Goal: Task Accomplishment & Management: Use online tool/utility

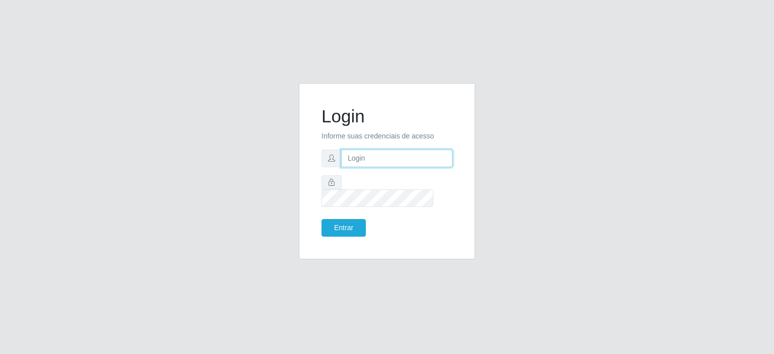
drag, startPoint x: 0, startPoint y: 0, endPoint x: 371, endPoint y: 162, distance: 405.1
click at [371, 162] on input "text" at bounding box center [396, 159] width 111 height 18
type input "[EMAIL_ADDRESS][PERSON_NAME][DOMAIN_NAME]"
click at [321, 219] on button "Entrar" at bounding box center [343, 228] width 44 height 18
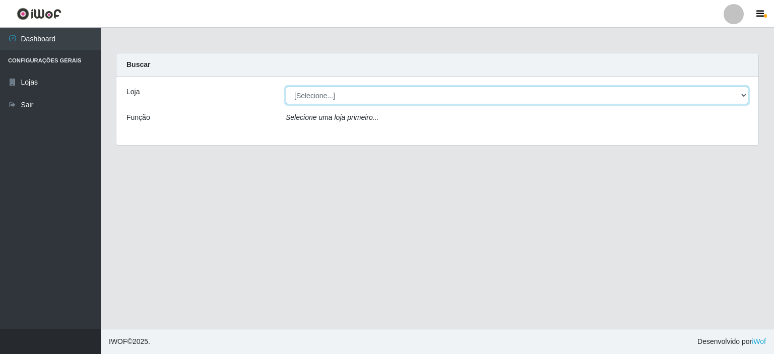
click at [742, 97] on select "[Selecione...] Corte Fácil - Unidade Planalto" at bounding box center [517, 96] width 462 height 18
select select "202"
click at [286, 87] on select "[Selecione...] Corte Fácil - Unidade Planalto" at bounding box center [517, 96] width 462 height 18
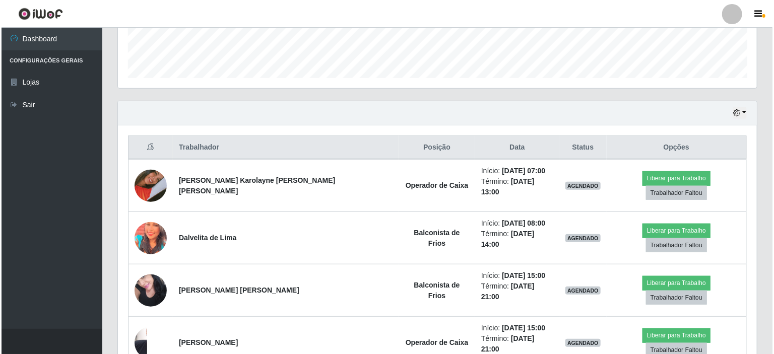
scroll to position [312, 0]
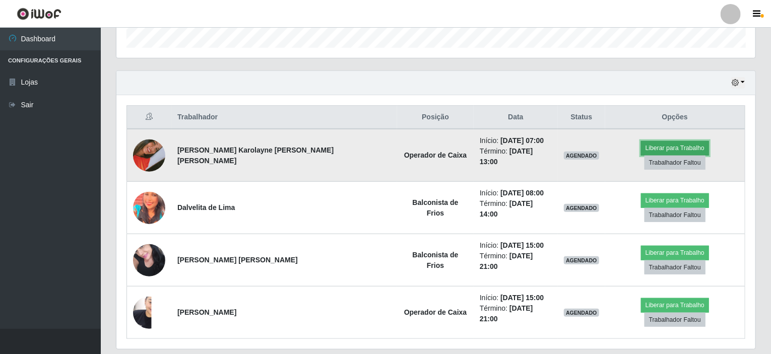
click at [641, 143] on button "Liberar para Trabalho" at bounding box center [675, 148] width 68 height 14
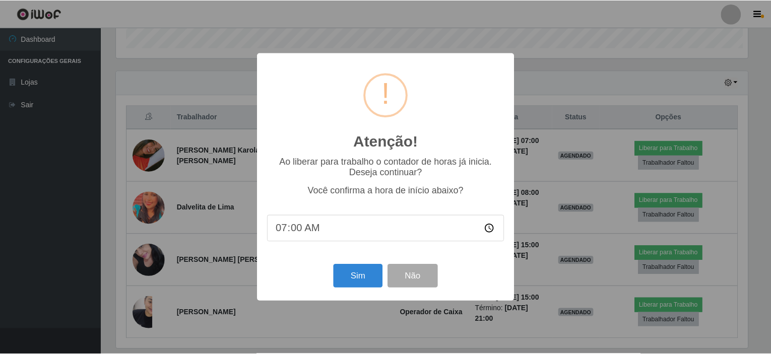
scroll to position [209, 635]
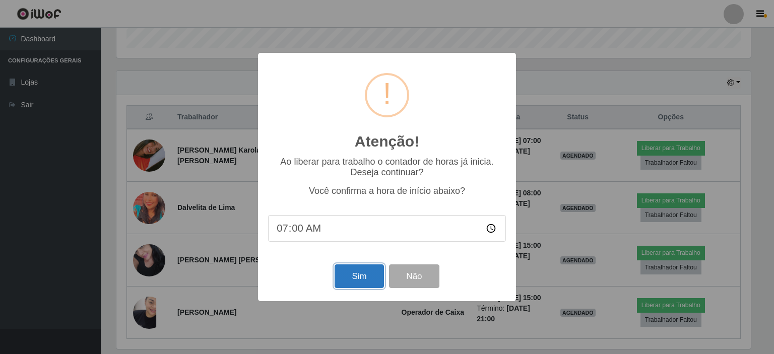
click at [363, 277] on button "Sim" at bounding box center [358, 276] width 49 height 24
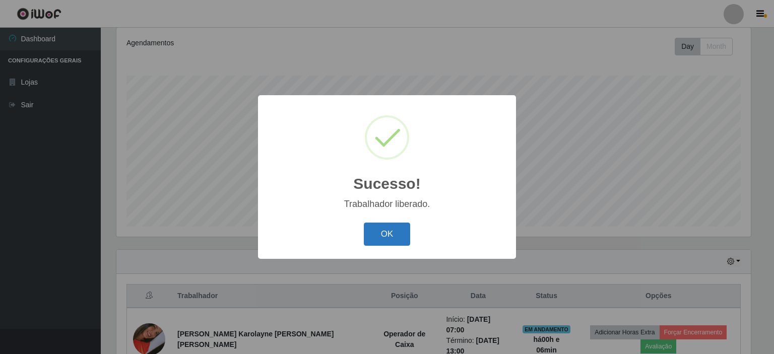
click at [379, 235] on button "OK" at bounding box center [387, 235] width 47 height 24
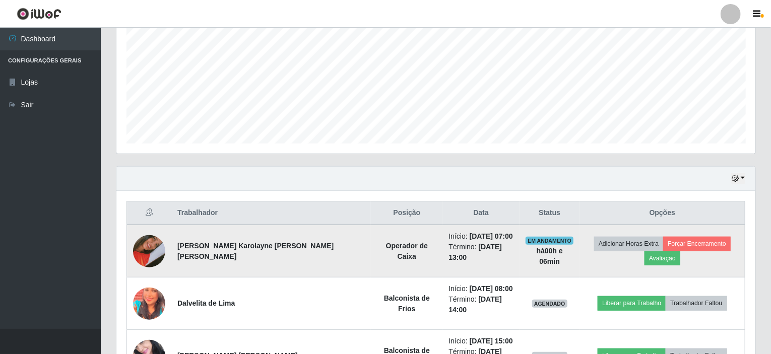
scroll to position [234, 0]
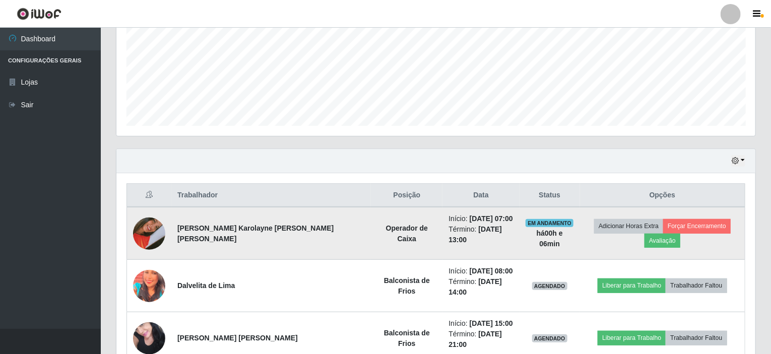
click at [155, 226] on img at bounding box center [149, 233] width 32 height 57
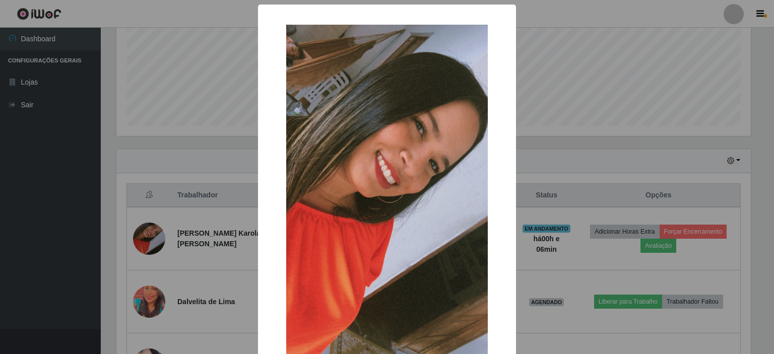
click at [155, 226] on div "× OK Cancel" at bounding box center [387, 177] width 774 height 354
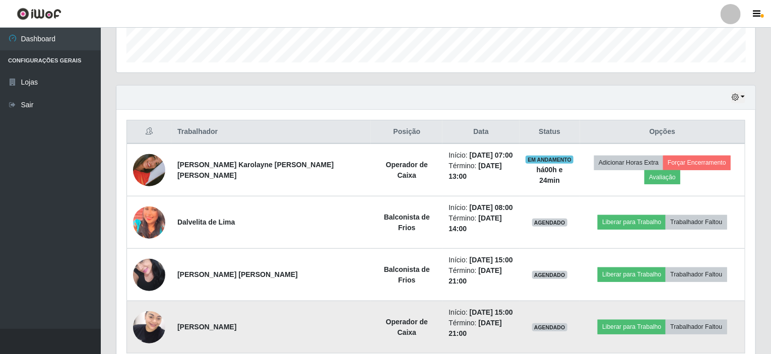
scroll to position [312, 0]
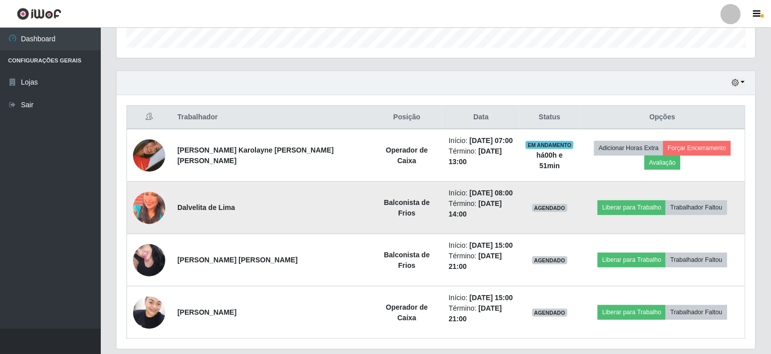
click at [149, 188] on img at bounding box center [149, 208] width 32 height 40
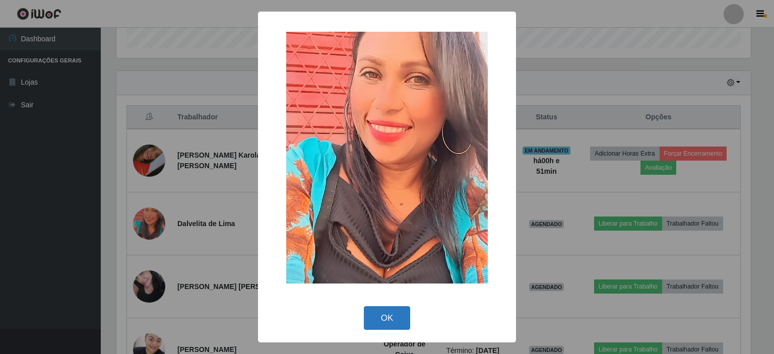
click at [386, 316] on button "OK" at bounding box center [387, 318] width 47 height 24
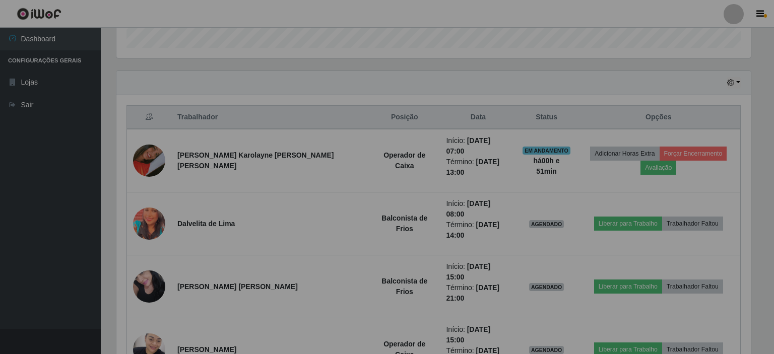
scroll to position [209, 639]
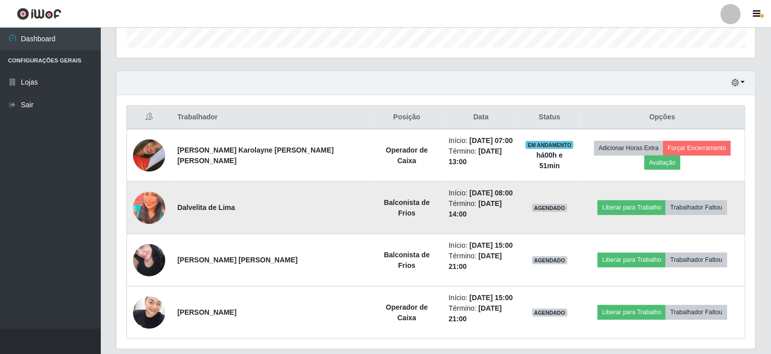
click at [157, 189] on img at bounding box center [149, 208] width 32 height 40
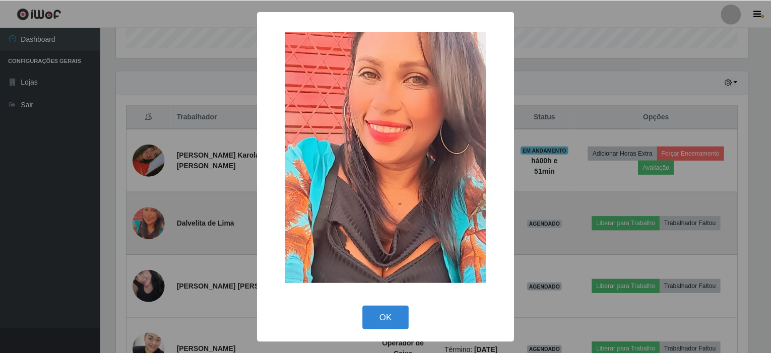
scroll to position [209, 635]
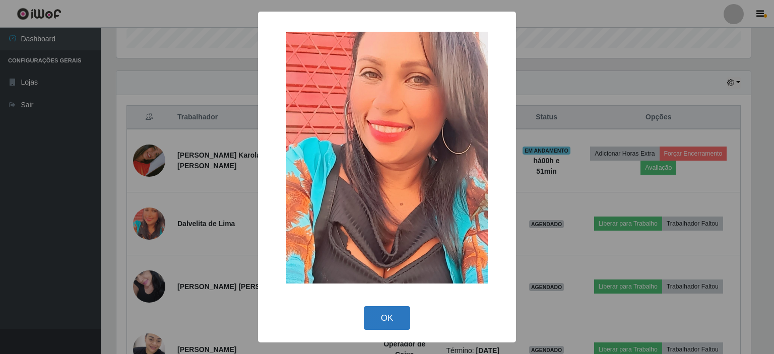
click at [402, 321] on button "OK" at bounding box center [387, 318] width 47 height 24
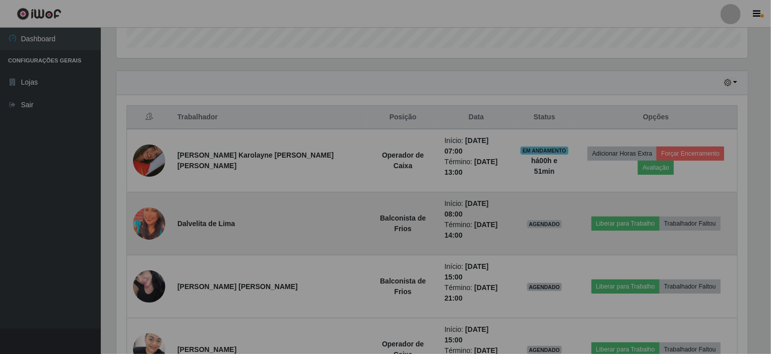
scroll to position [209, 639]
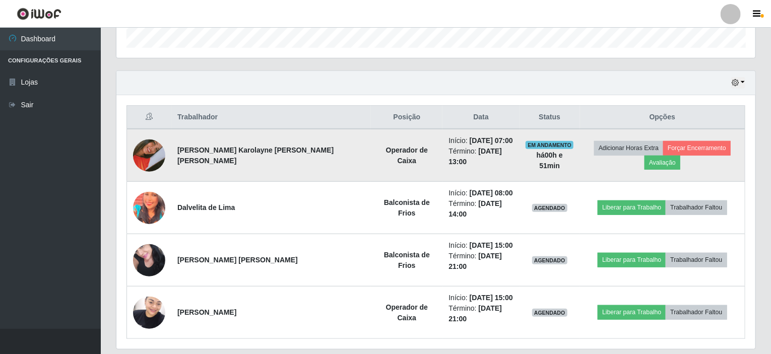
click at [161, 157] on img at bounding box center [149, 155] width 32 height 57
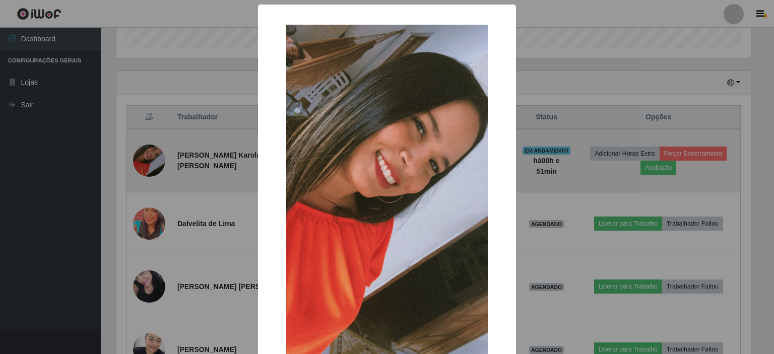
click at [161, 157] on div "× OK Cancel" at bounding box center [387, 177] width 774 height 354
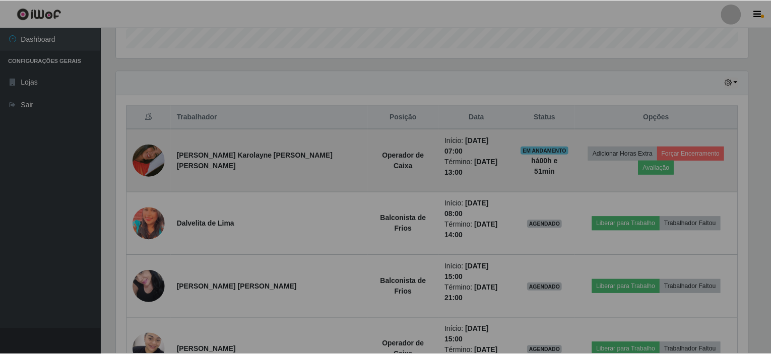
scroll to position [209, 639]
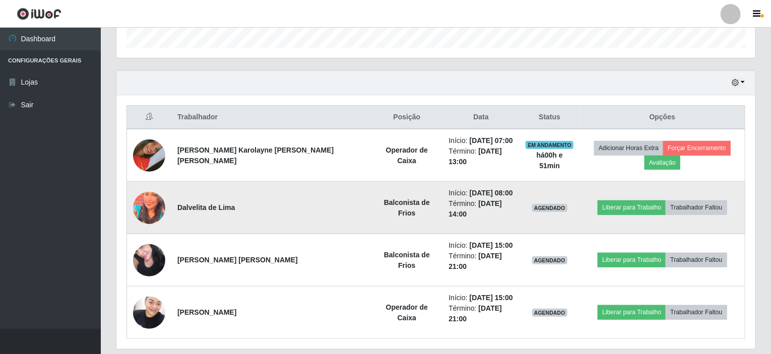
click at [153, 195] on img at bounding box center [149, 208] width 32 height 40
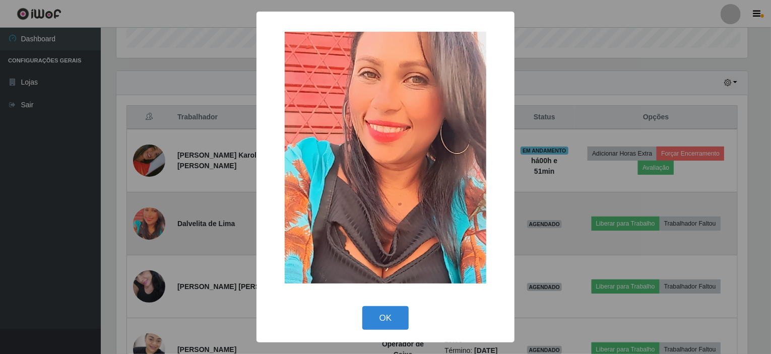
scroll to position [209, 635]
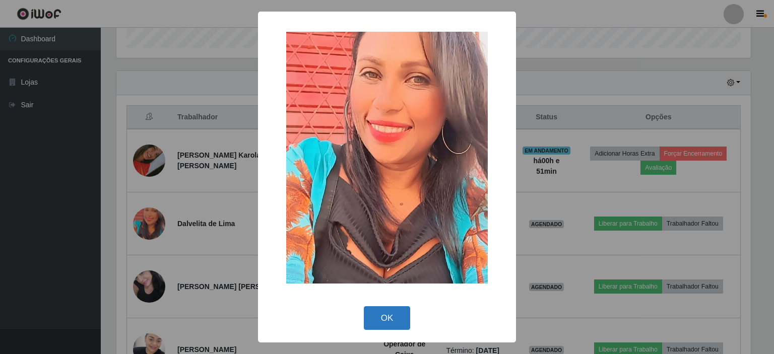
click at [391, 313] on button "OK" at bounding box center [387, 318] width 47 height 24
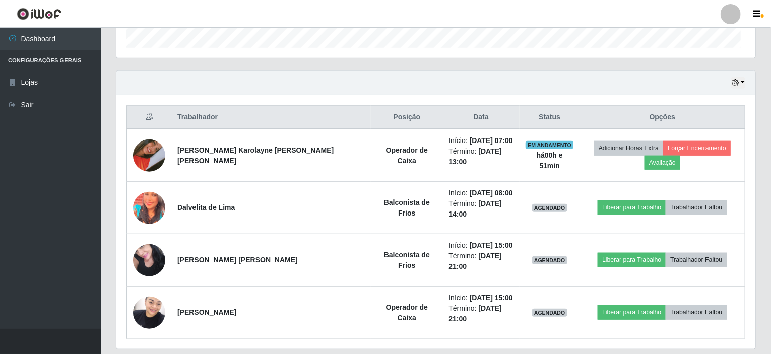
scroll to position [209, 639]
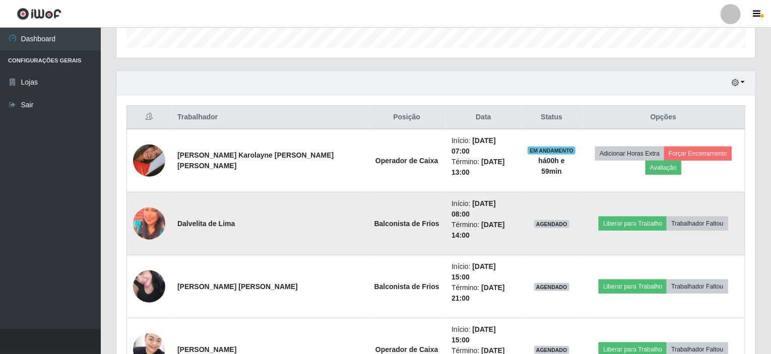
click at [162, 203] on img at bounding box center [149, 223] width 32 height 40
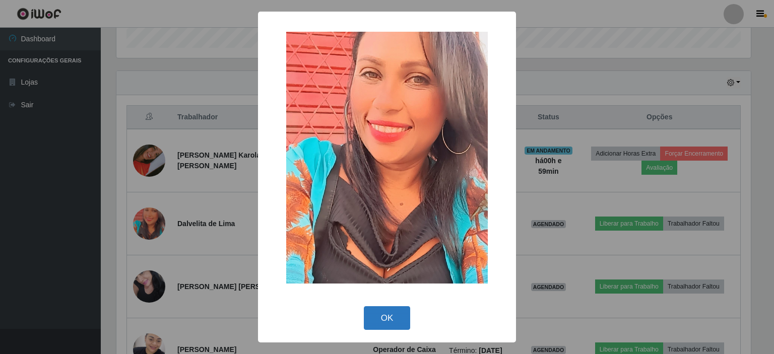
click at [393, 321] on button "OK" at bounding box center [387, 318] width 47 height 24
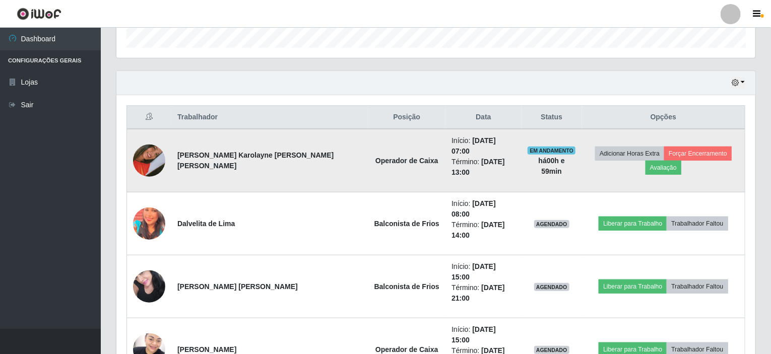
scroll to position [209, 639]
click at [143, 147] on img at bounding box center [149, 160] width 32 height 57
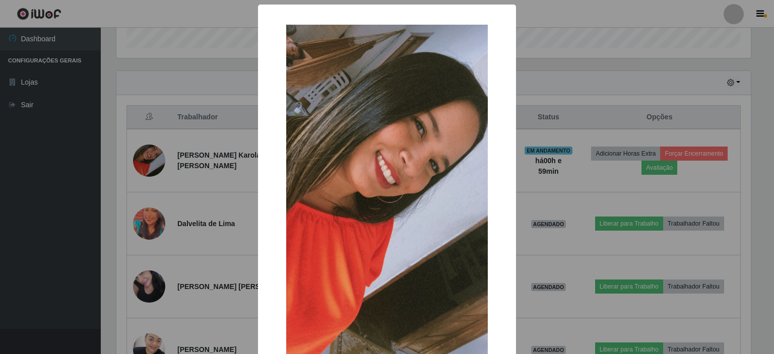
click at [571, 79] on div "× OK Cancel" at bounding box center [387, 177] width 774 height 354
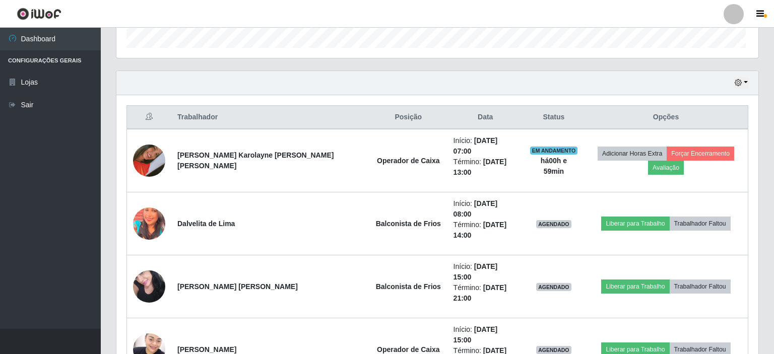
scroll to position [209, 639]
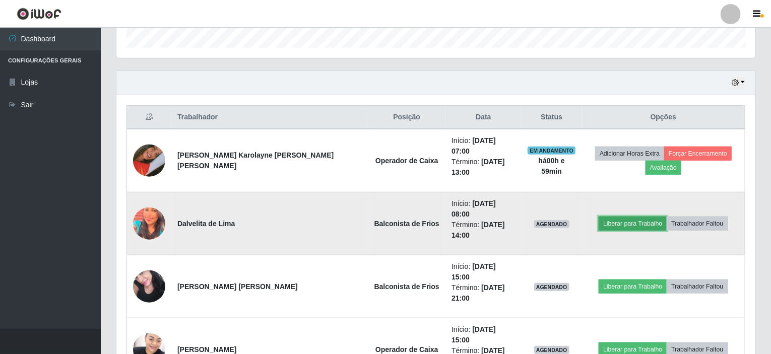
click at [637, 217] on button "Liberar para Trabalho" at bounding box center [632, 224] width 68 height 14
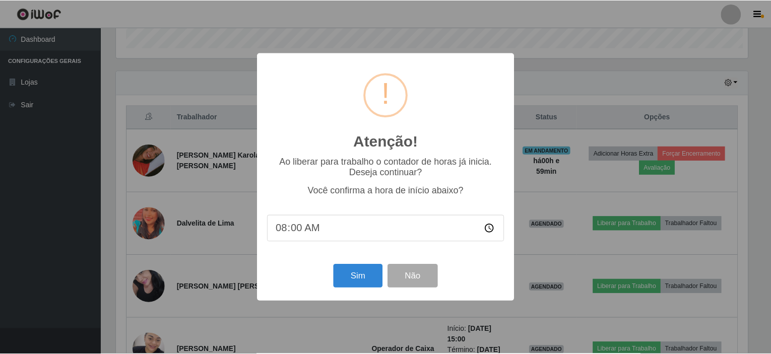
scroll to position [209, 635]
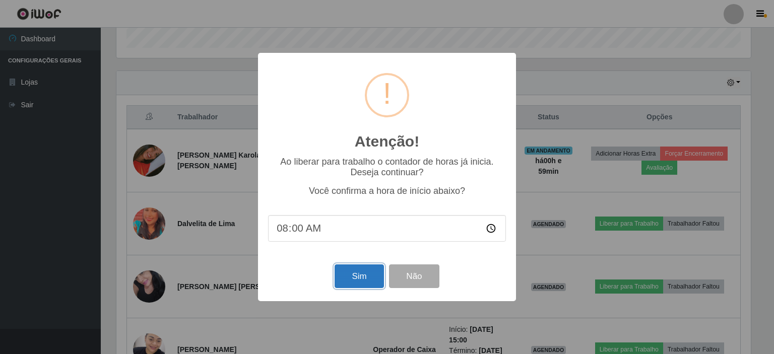
click at [362, 274] on button "Sim" at bounding box center [358, 276] width 49 height 24
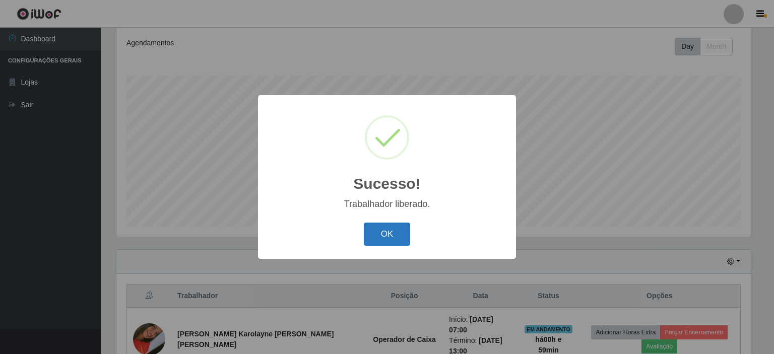
click at [401, 238] on button "OK" at bounding box center [387, 235] width 47 height 24
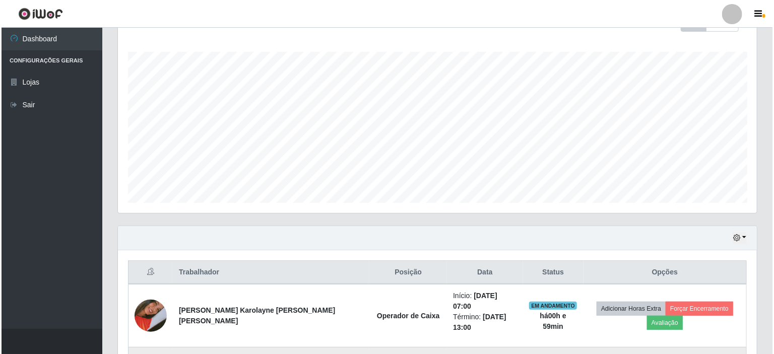
scroll to position [285, 0]
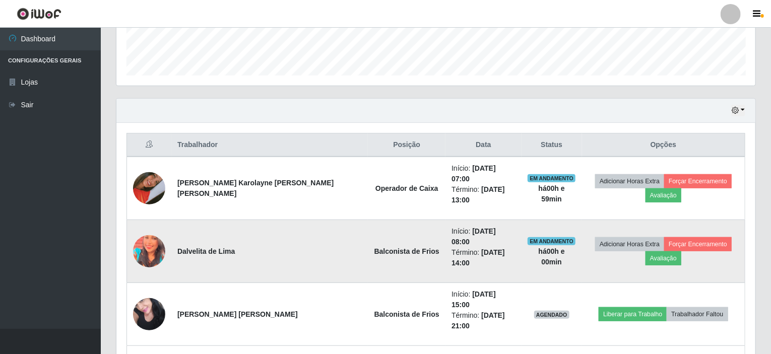
click at [154, 231] on img at bounding box center [149, 251] width 32 height 40
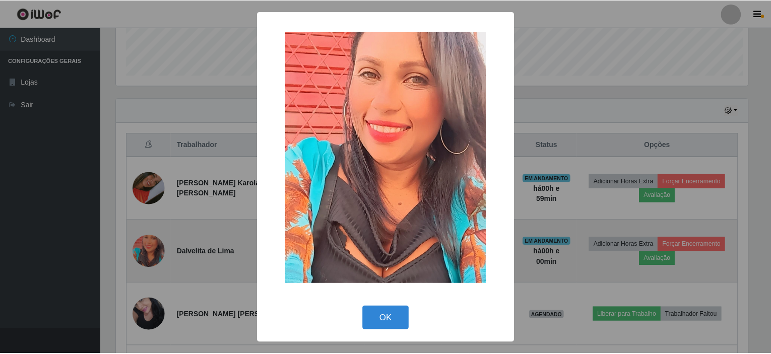
scroll to position [209, 635]
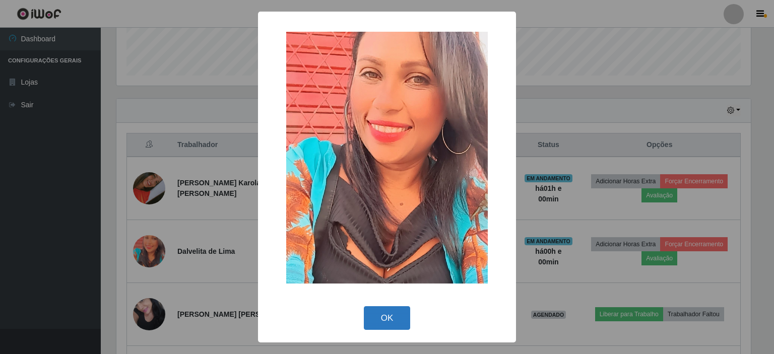
click at [405, 316] on button "OK" at bounding box center [387, 318] width 47 height 24
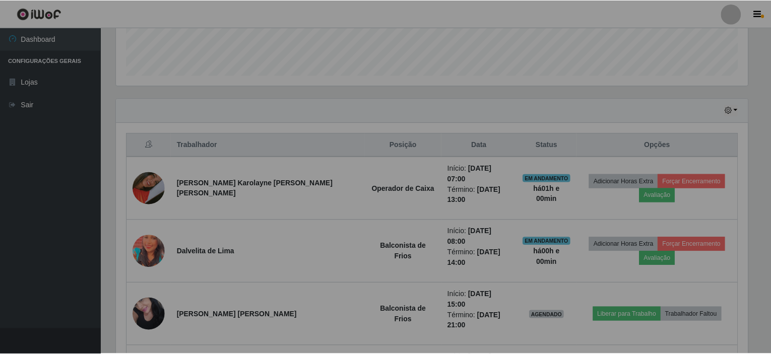
scroll to position [209, 639]
